Goal: Task Accomplishment & Management: Use online tool/utility

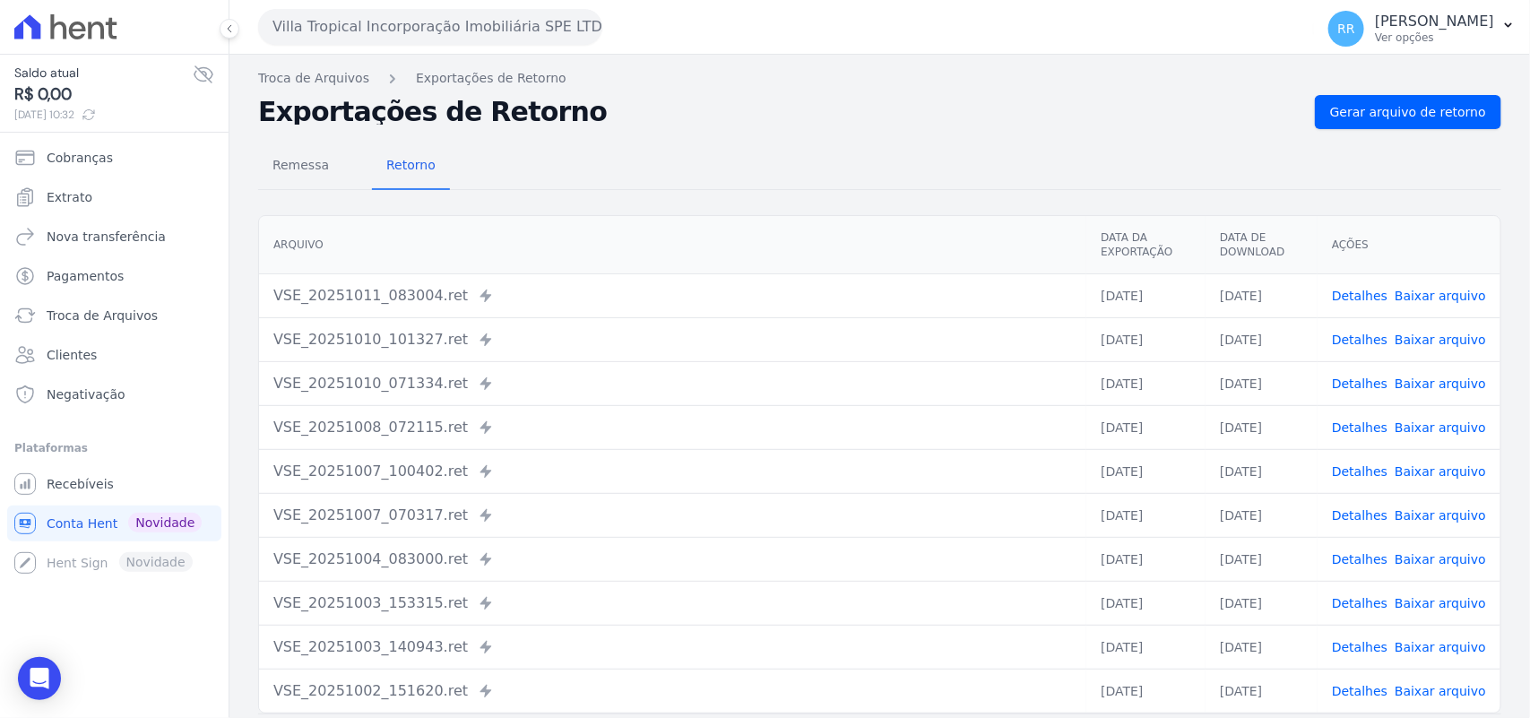
click at [376, 38] on button "Villa Tropical Incorporação Imobiliária SPE LTDA" at bounding box center [430, 27] width 344 height 36
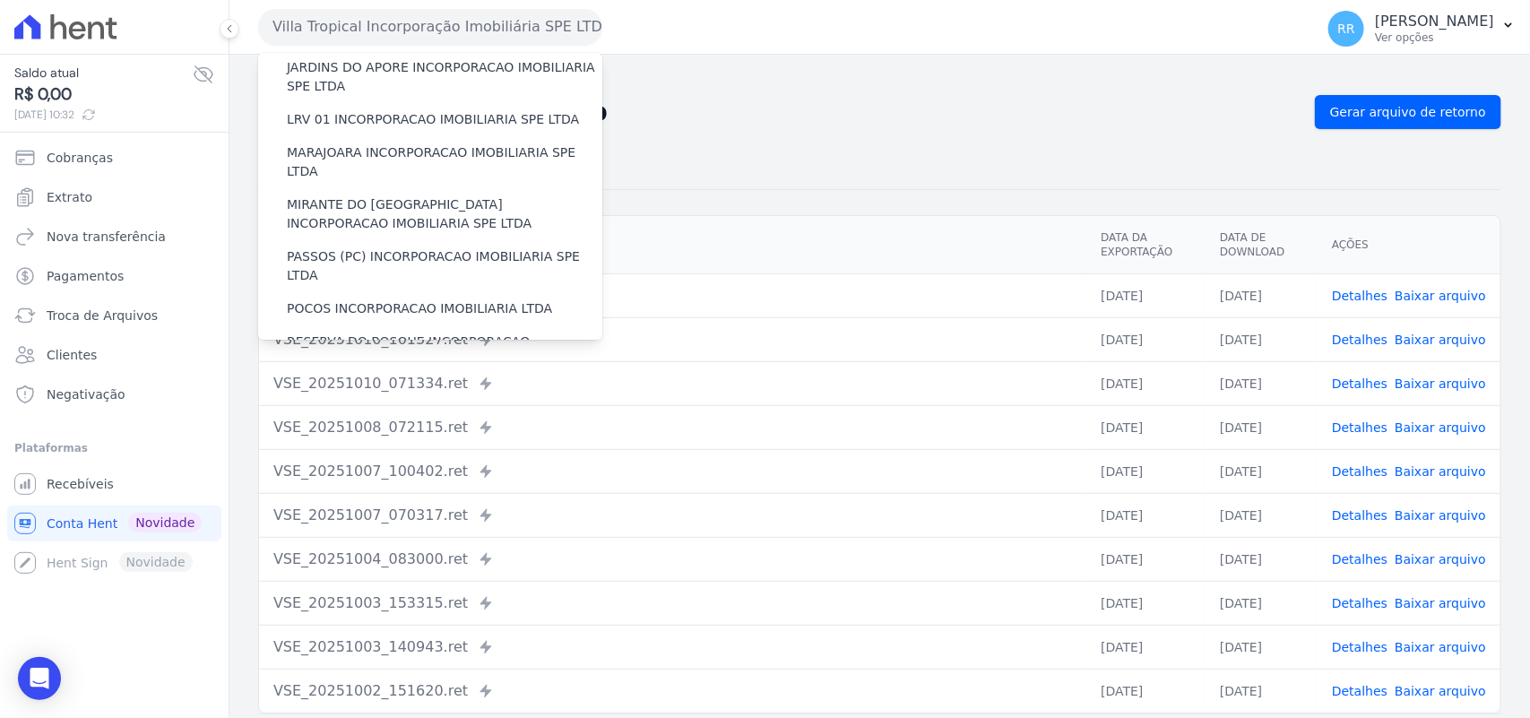
scroll to position [522, 0]
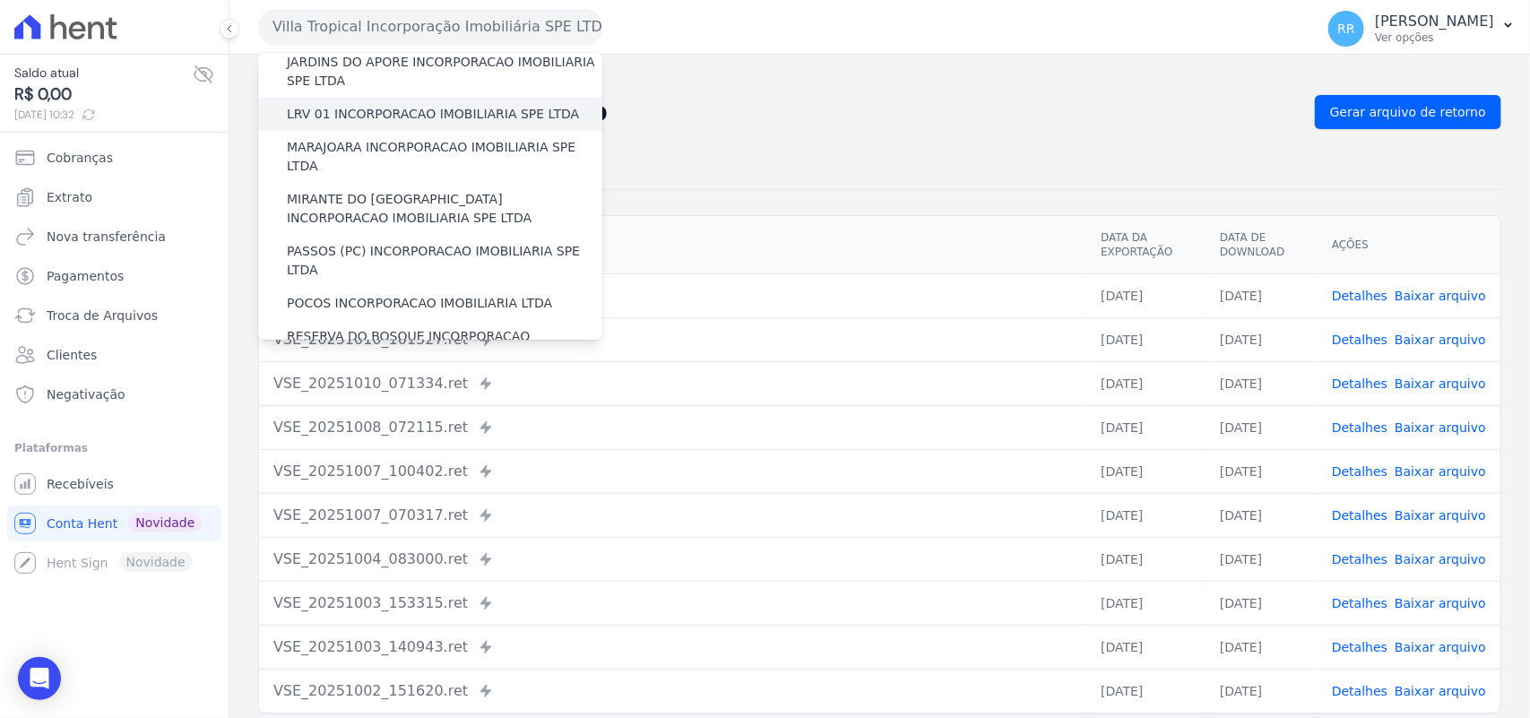
click at [408, 105] on label "LRV 01 INCORPORACAO IMOBILIARIA SPE LTDA" at bounding box center [433, 114] width 292 height 19
click at [0, 0] on input "LRV 01 INCORPORACAO IMOBILIARIA SPE LTDA" at bounding box center [0, 0] width 0 height 0
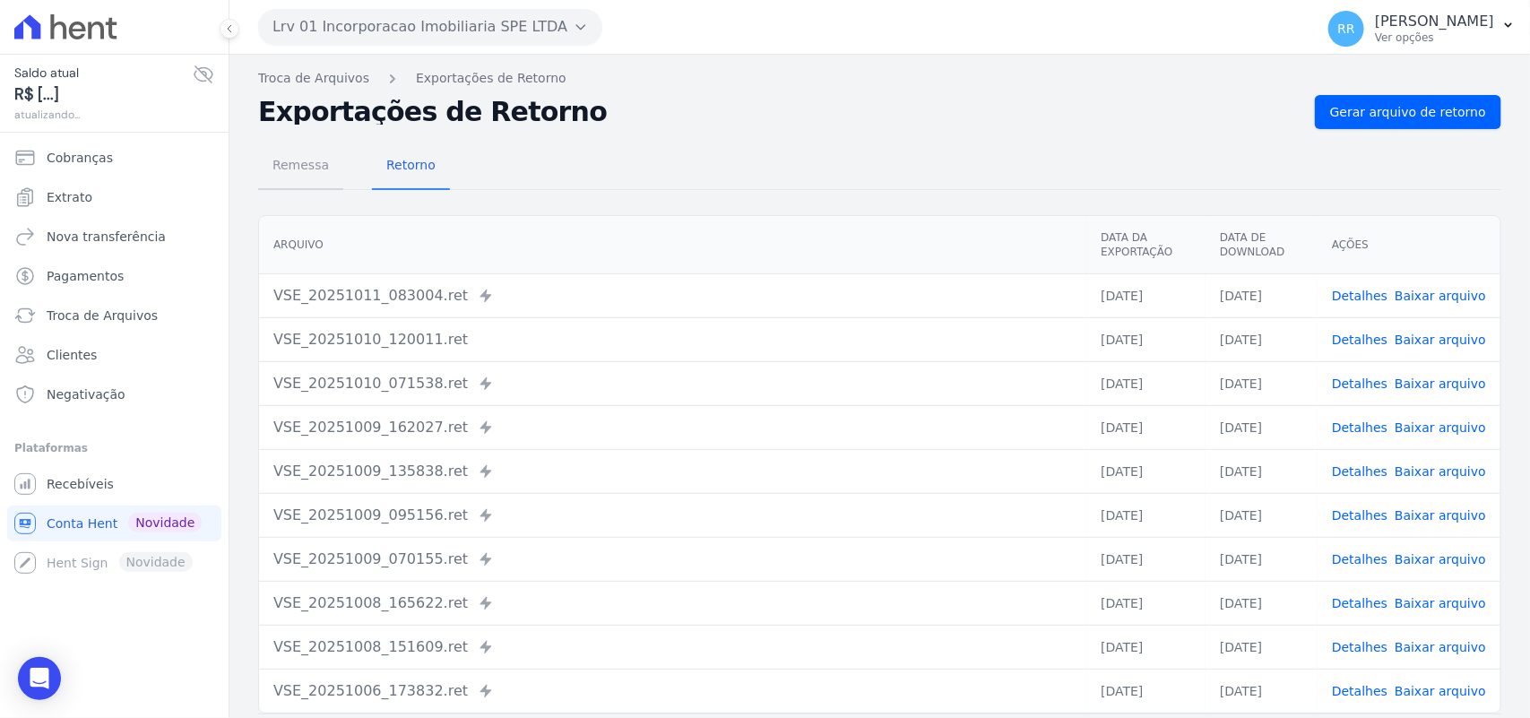
click at [306, 168] on span "Remessa" at bounding box center [301, 165] width 78 height 36
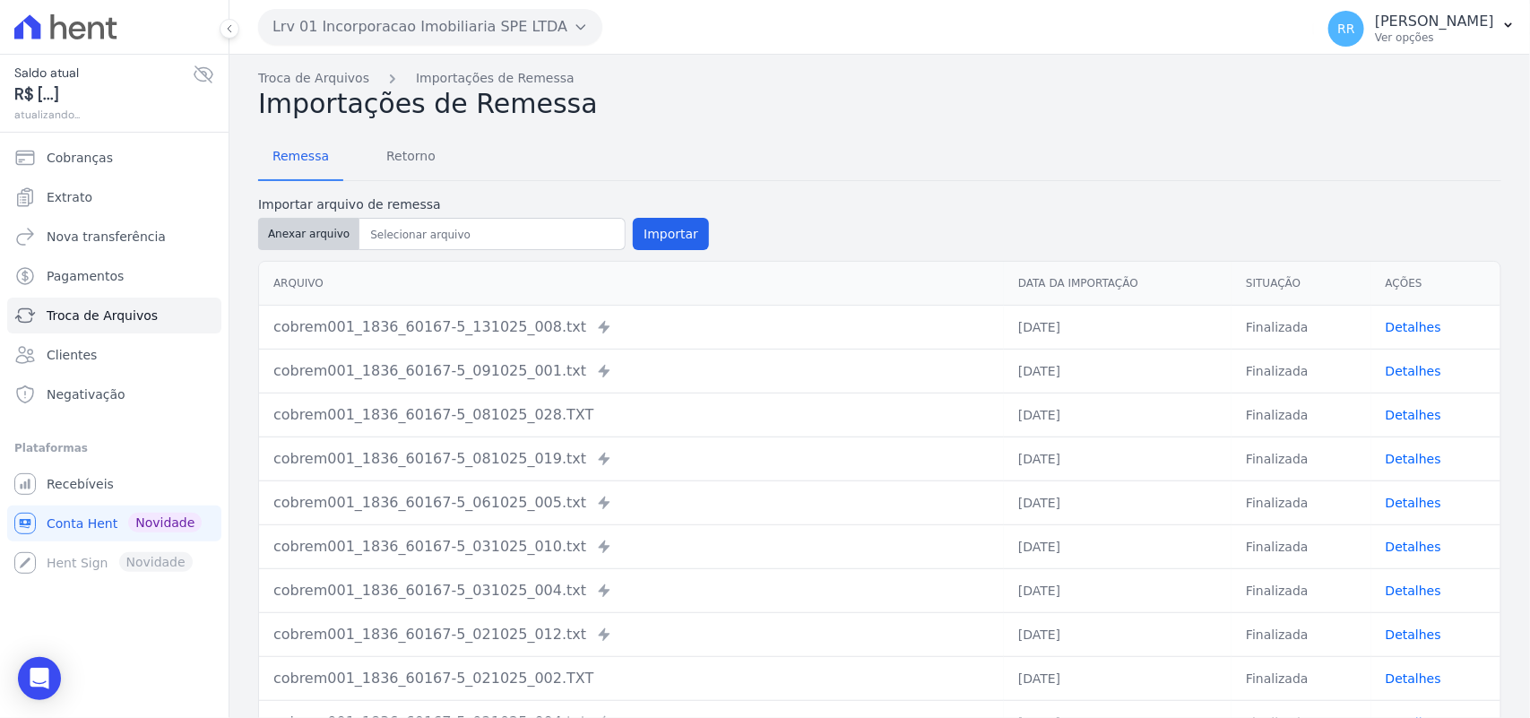
click at [337, 247] on button "Anexar arquivo" at bounding box center [308, 234] width 101 height 32
type input "cobrem001_1836_60167-5_131025_018.TXT"
click at [642, 220] on button "Importar" at bounding box center [671, 234] width 76 height 32
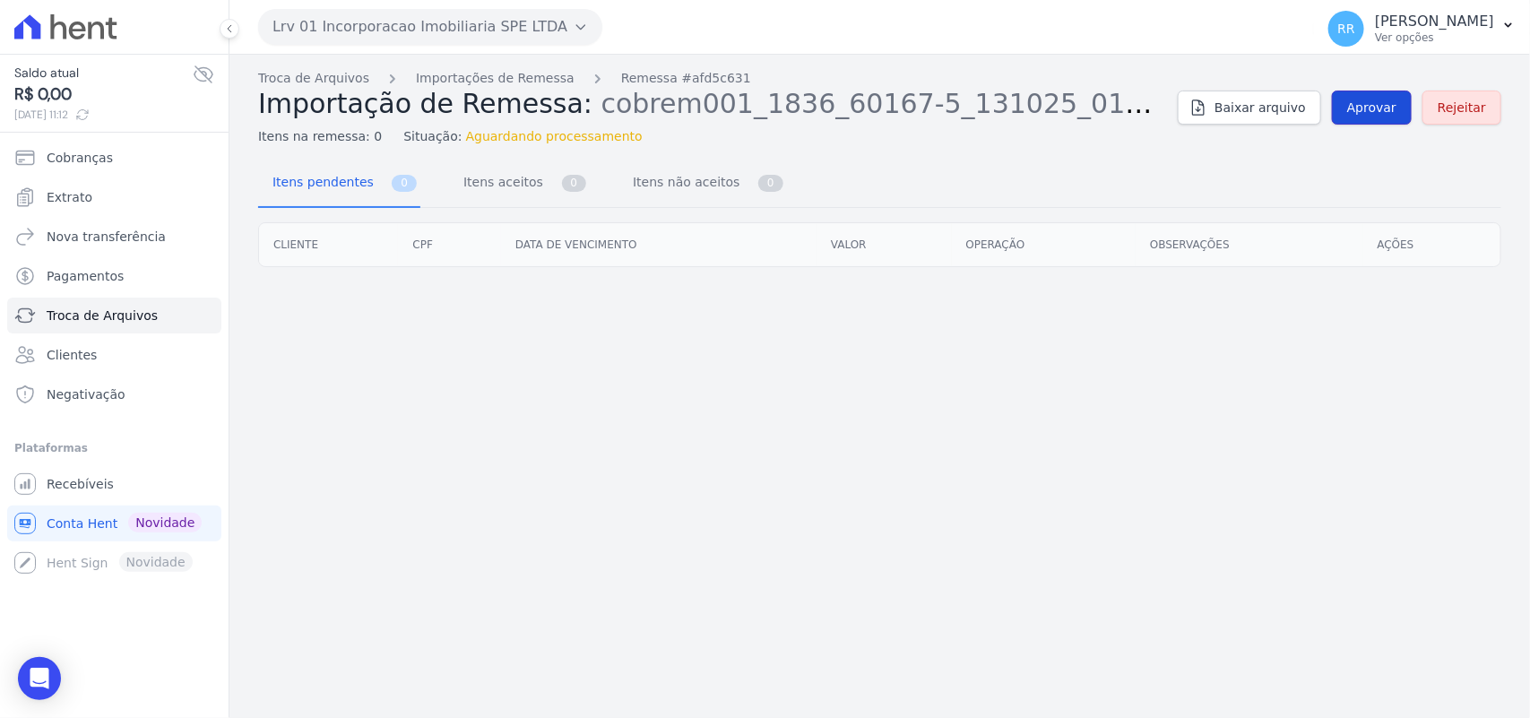
click at [1365, 96] on link "Aprovar" at bounding box center [1372, 108] width 80 height 34
click at [1378, 126] on div "Troca de Arquivos Importações de Remessa Remessa #afd5c631 Importação de Remess…" at bounding box center [879, 107] width 1243 height 77
click at [1390, 115] on span "Aprovar" at bounding box center [1371, 108] width 49 height 18
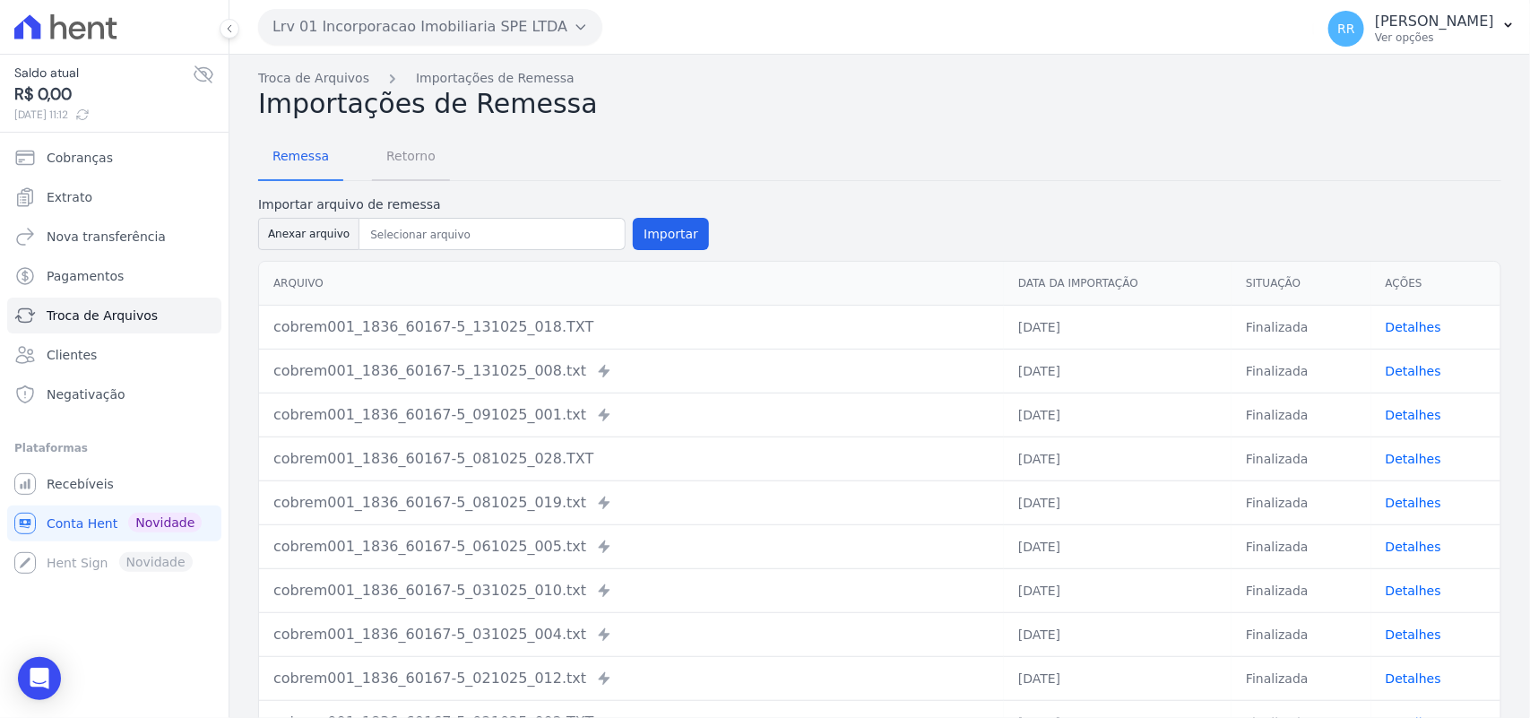
click at [408, 138] on span "Retorno" at bounding box center [410, 156] width 71 height 36
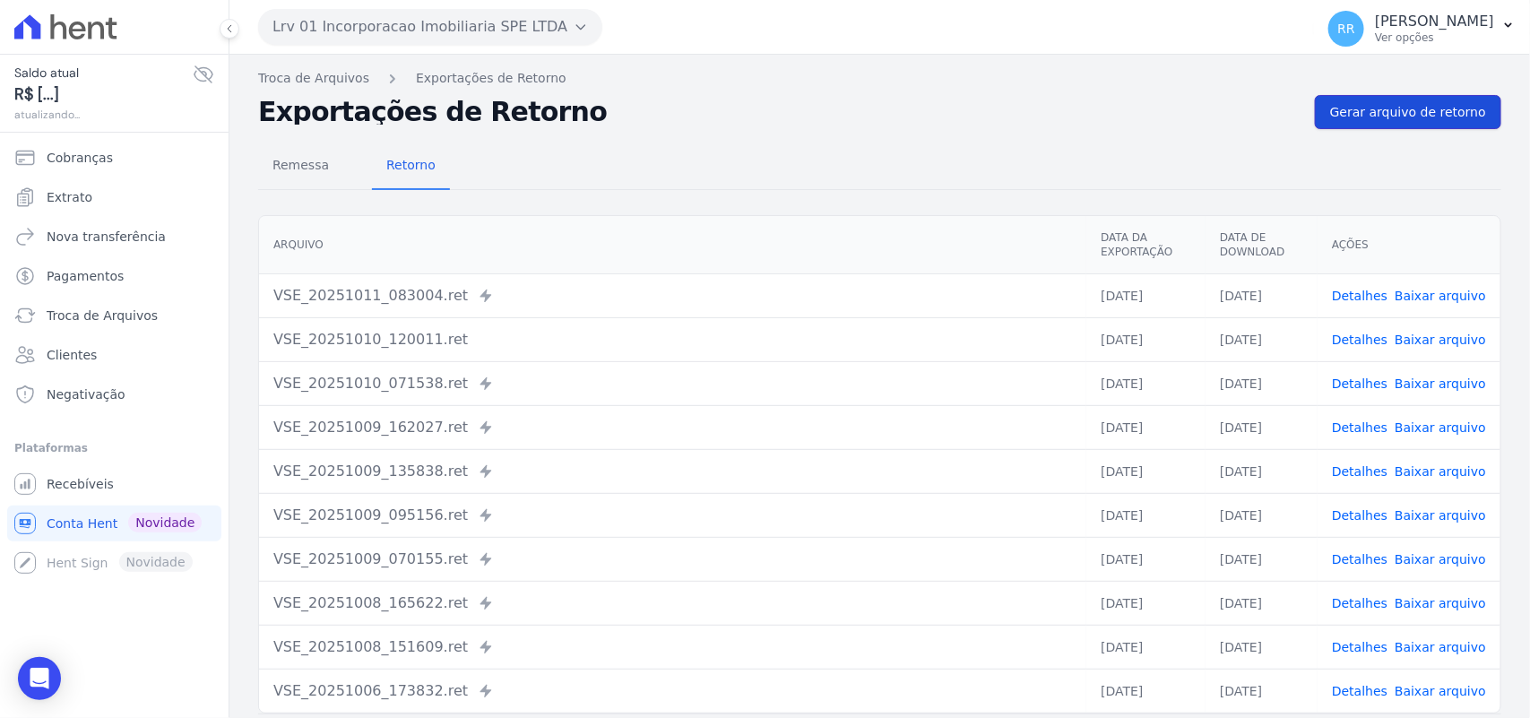
click at [1359, 118] on span "Gerar arquivo de retorno" at bounding box center [1408, 112] width 156 height 18
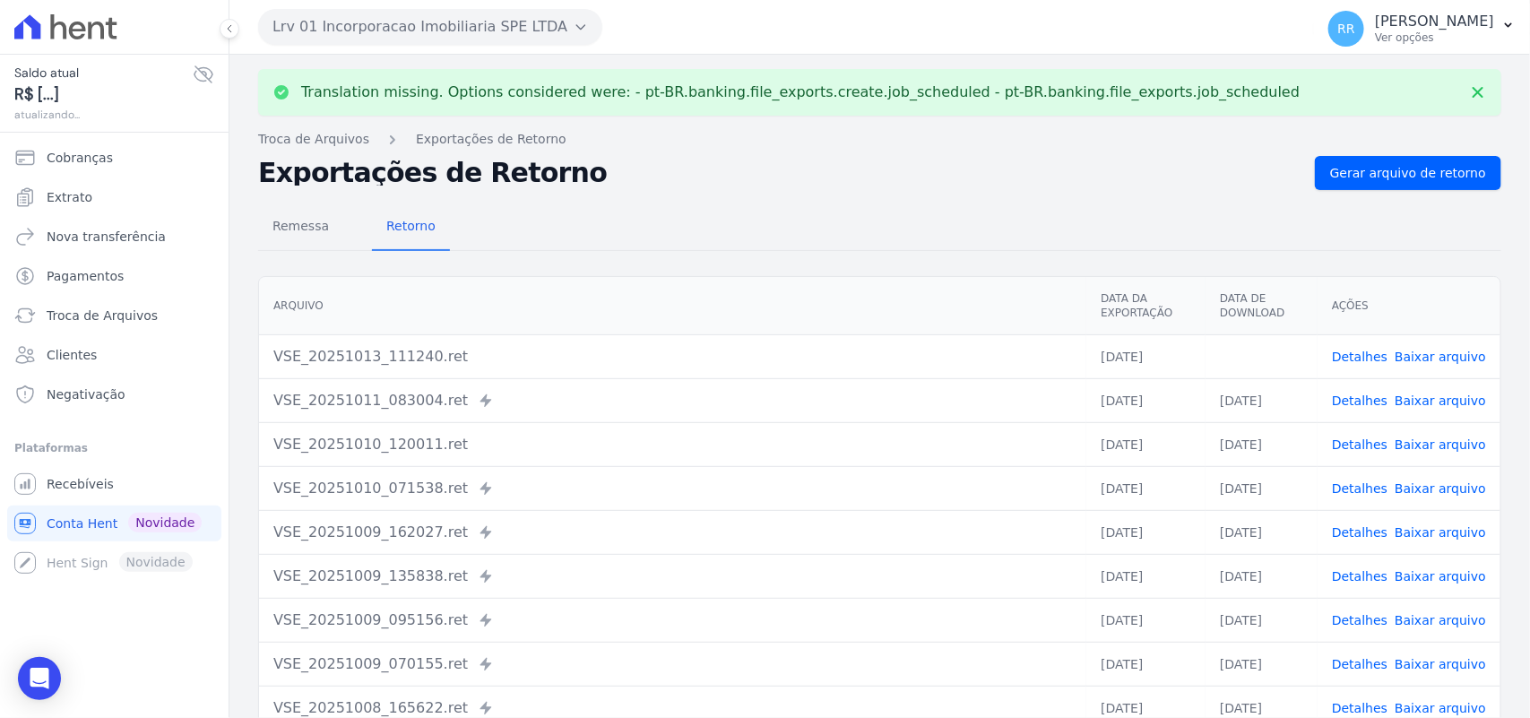
click at [1431, 352] on link "Baixar arquivo" at bounding box center [1439, 356] width 91 height 14
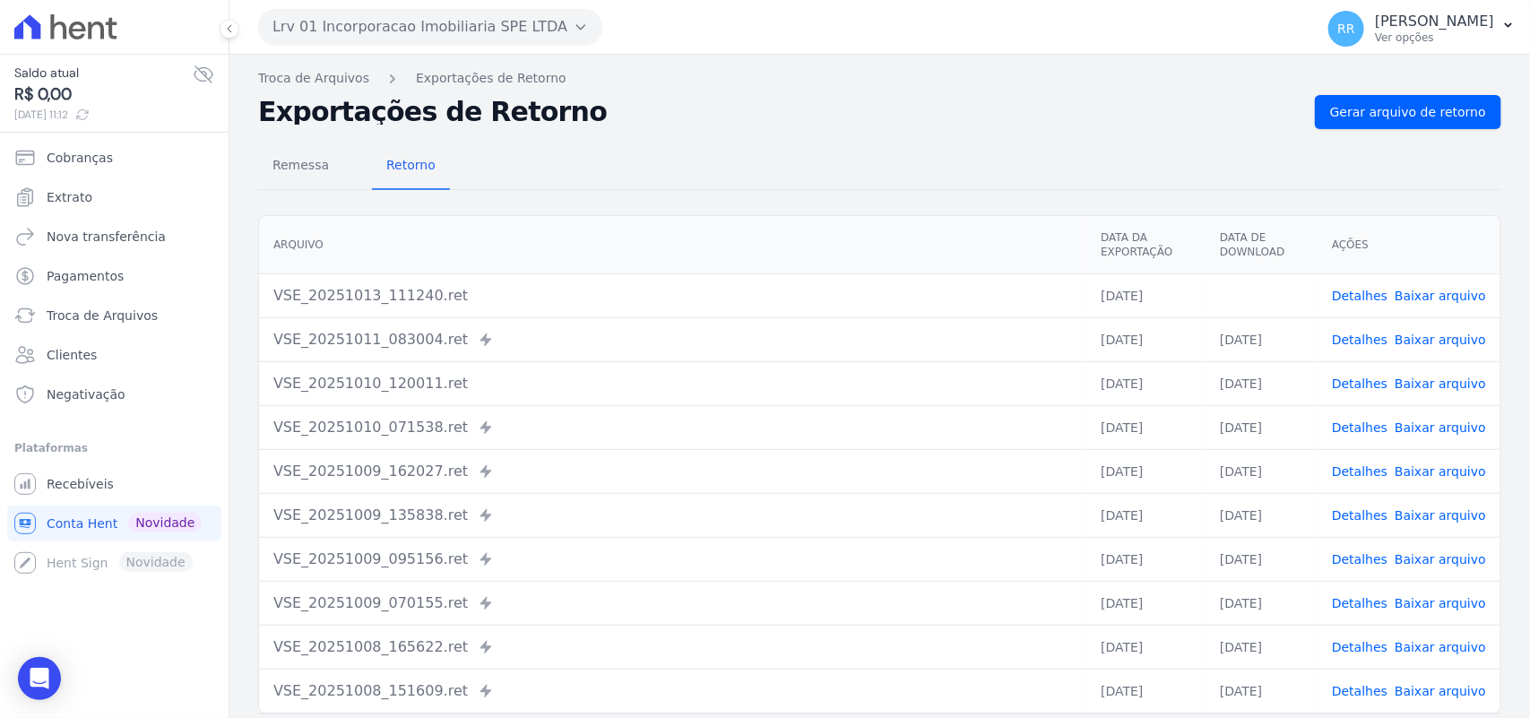
drag, startPoint x: 861, startPoint y: 191, endPoint x: 533, endPoint y: 10, distance: 374.6
click at [861, 191] on div "Remessa Retorno [GEOGRAPHIC_DATA] Data da Exportação Data de Download Ações VSE…" at bounding box center [879, 453] width 1243 height 648
